Goal: Task Accomplishment & Management: Manage account settings

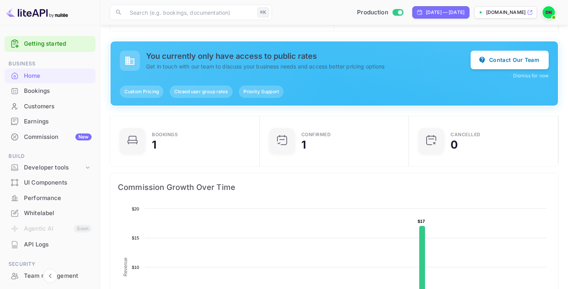
scroll to position [44, 0]
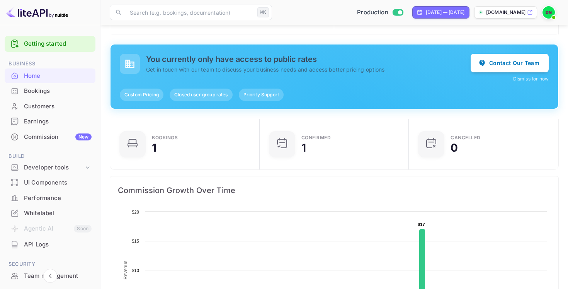
click at [44, 119] on div "Earnings" at bounding box center [58, 121] width 68 height 9
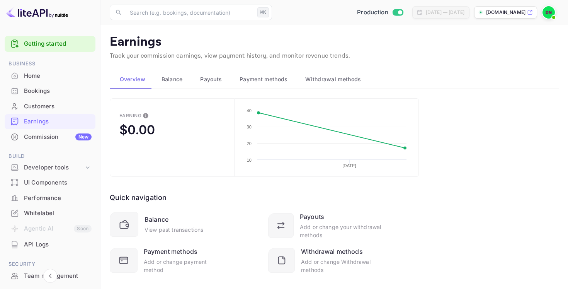
click at [171, 79] on span "Balance" at bounding box center [172, 79] width 21 height 9
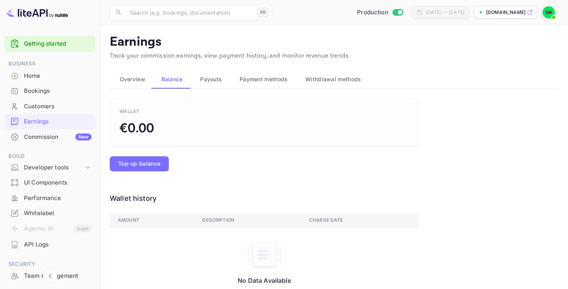
click at [266, 78] on span "Payment methods" at bounding box center [264, 79] width 48 height 9
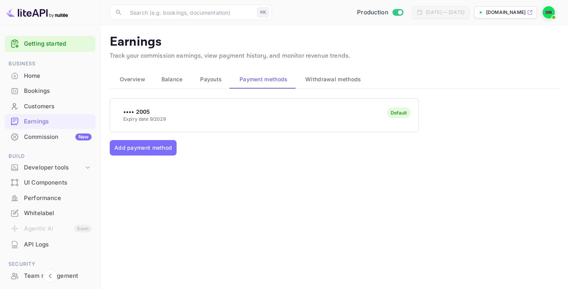
click at [328, 77] on span "Withdrawal methods" at bounding box center [333, 79] width 56 height 9
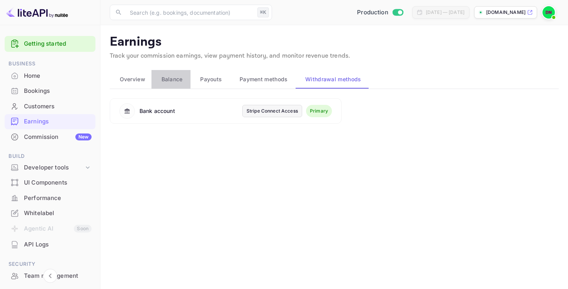
click at [171, 75] on span "Balance" at bounding box center [172, 79] width 21 height 9
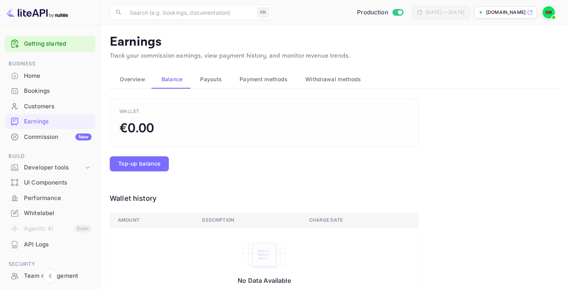
click at [136, 76] on span "Overview" at bounding box center [133, 79] width 26 height 9
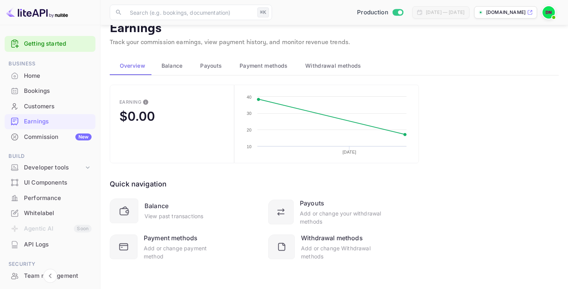
scroll to position [13, 0]
click at [36, 135] on div "Commission New" at bounding box center [58, 137] width 68 height 9
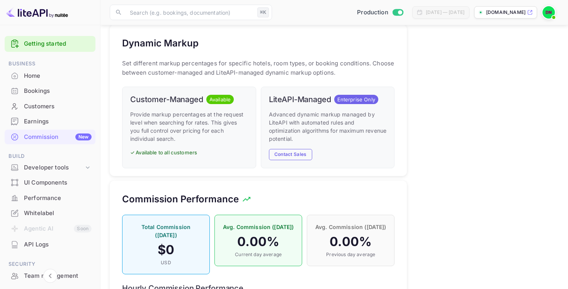
scroll to position [70, 0]
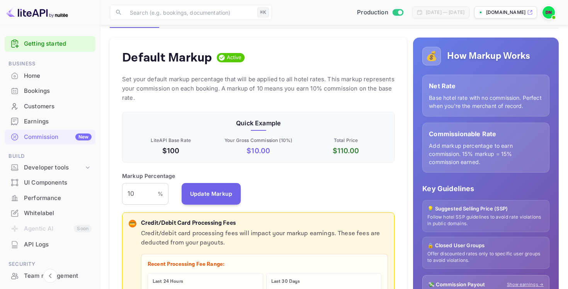
click at [48, 111] on div "Customers" at bounding box center [50, 106] width 91 height 15
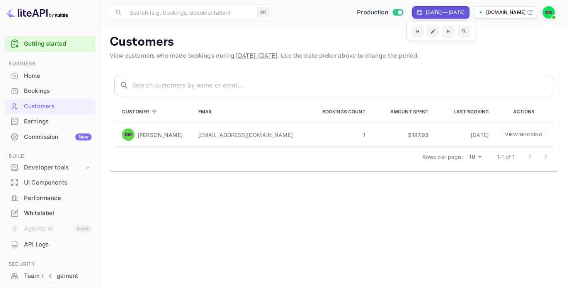
click at [550, 12] on img at bounding box center [549, 12] width 12 height 12
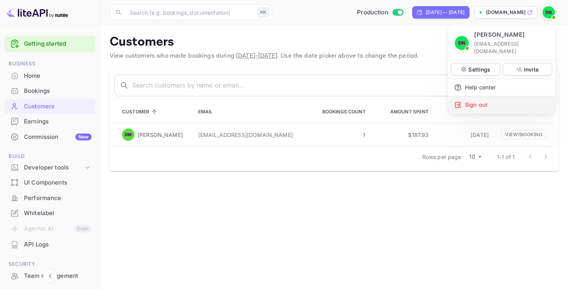
click at [477, 96] on div "Sign out" at bounding box center [501, 104] width 107 height 17
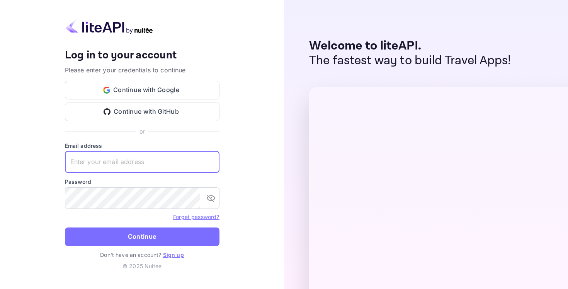
type input "[EMAIL_ADDRESS][DOMAIN_NAME]"
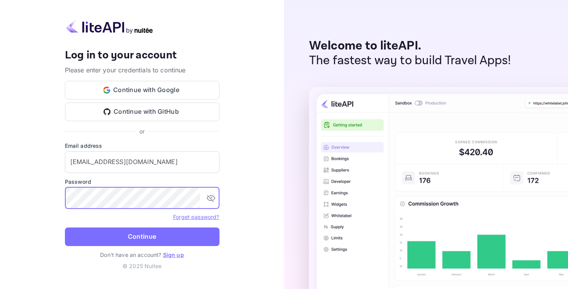
click at [209, 200] on icon "toggle password visibility" at bounding box center [210, 197] width 9 height 9
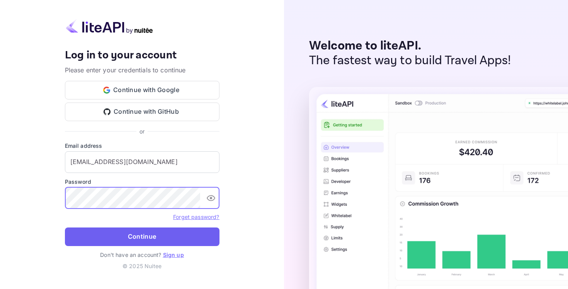
click at [143, 236] on button "Continue" at bounding box center [142, 236] width 155 height 19
